Goal: Task Accomplishment & Management: Manage account settings

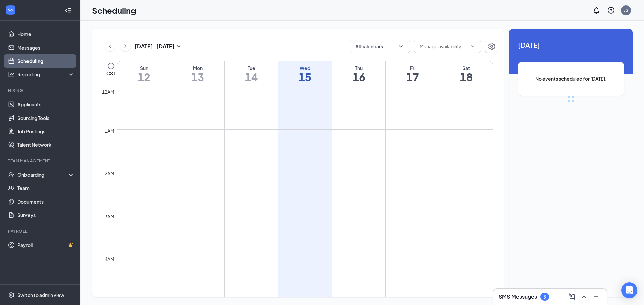
scroll to position [330, 0]
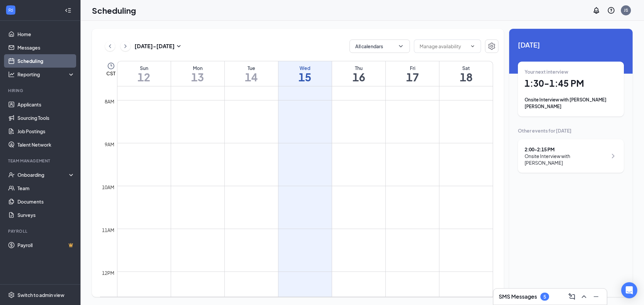
click at [552, 97] on div "Onsite Interview with [PERSON_NAME] [PERSON_NAME]" at bounding box center [570, 103] width 93 height 13
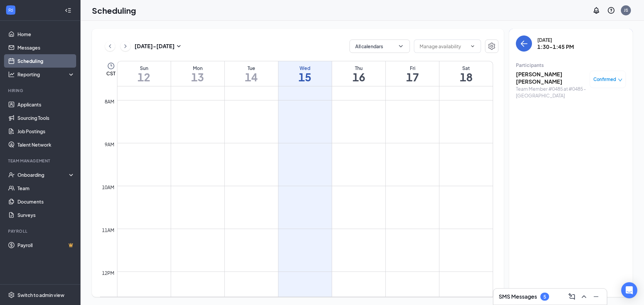
click at [615, 85] on div "Confirmed" at bounding box center [607, 79] width 36 height 17
click at [614, 81] on span "Confirmed" at bounding box center [604, 79] width 23 height 7
click at [539, 75] on h3 "[PERSON_NAME] [PERSON_NAME]" at bounding box center [551, 78] width 70 height 15
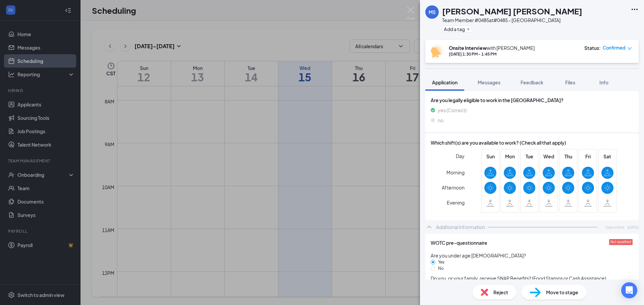
scroll to position [67, 0]
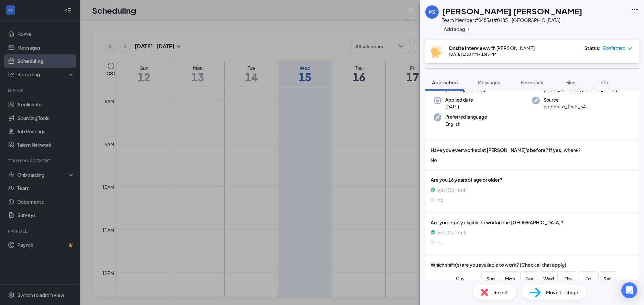
click at [232, 11] on div "[PERSON_NAME] [PERSON_NAME] Team Member #0485 at #0485 - [GEOGRAPHIC_DATA] Add …" at bounding box center [322, 152] width 644 height 305
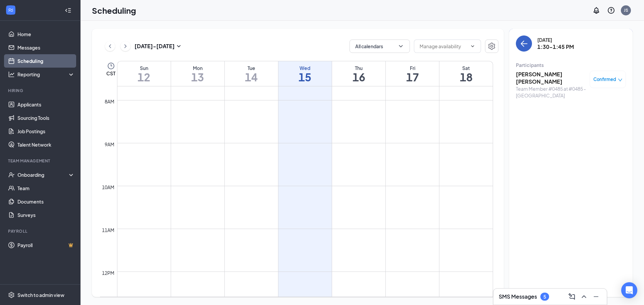
click at [524, 45] on icon "ArrowLeft" at bounding box center [524, 44] width 8 height 8
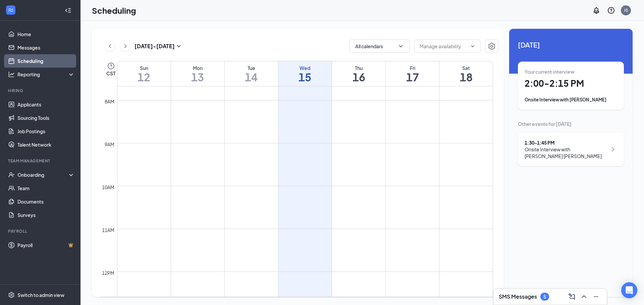
click at [557, 87] on h1 "2:00 - 2:15 PM" at bounding box center [570, 83] width 93 height 11
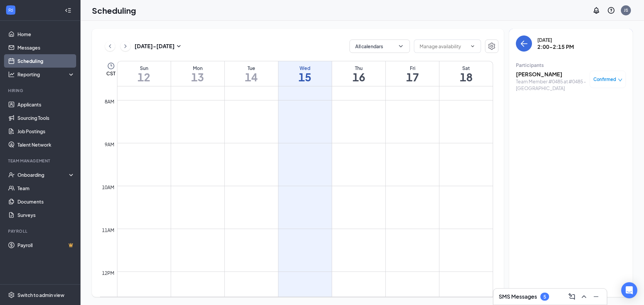
click at [554, 73] on h3 "[PERSON_NAME]" at bounding box center [551, 74] width 70 height 7
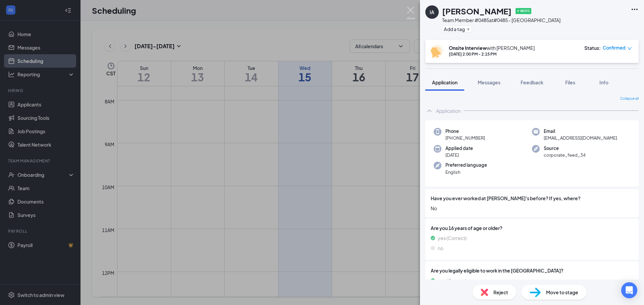
click at [412, 11] on img at bounding box center [410, 13] width 8 height 13
